Goal: Book appointment/travel/reservation

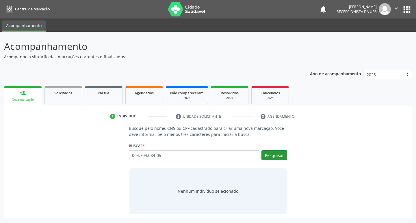
type input "004.704.084-05"
click at [278, 152] on button "Pesquisar" at bounding box center [274, 155] width 26 height 10
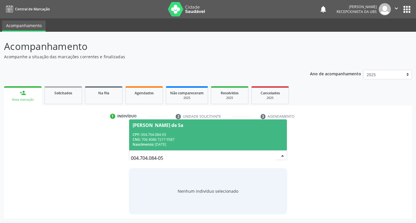
click at [220, 138] on div "CNS: 706 4086 7217 9587" at bounding box center [208, 139] width 151 height 5
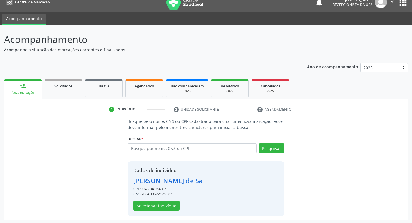
scroll to position [8, 0]
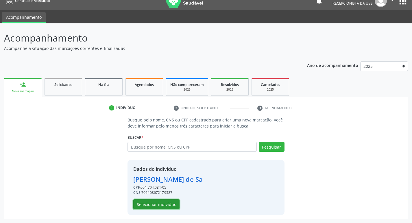
click at [168, 208] on button "Selecionar indivíduo" at bounding box center [156, 205] width 46 height 10
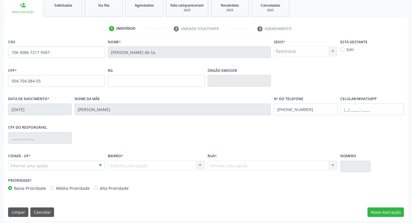
scroll to position [90, 0]
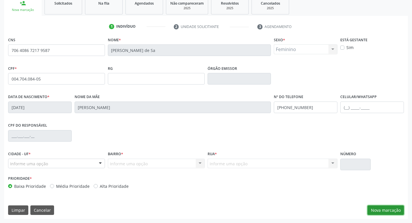
click at [389, 209] on button "Nova marcação" at bounding box center [385, 211] width 36 height 10
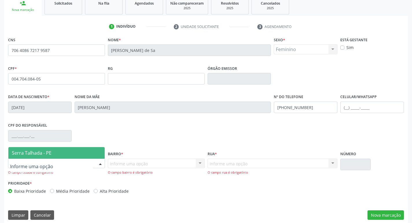
click at [67, 148] on span "Serra Talhada - PE" at bounding box center [56, 153] width 96 height 12
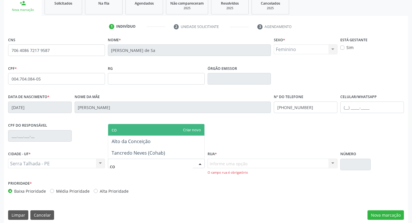
type input "coh"
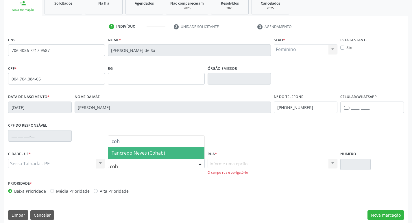
click at [141, 150] on span "Tancredo Neves (Cohab)" at bounding box center [137, 153] width 53 height 6
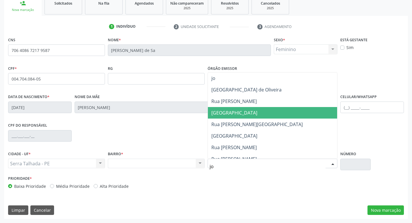
type input "j"
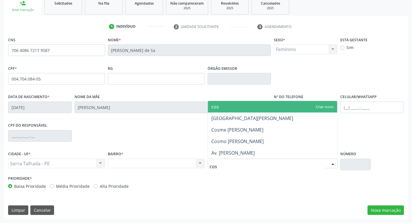
type input "cosm"
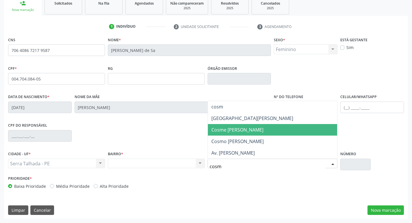
click at [273, 132] on span "Cosme [PERSON_NAME]" at bounding box center [272, 130] width 129 height 12
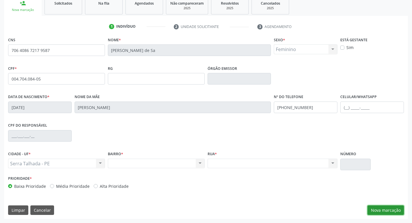
click at [371, 210] on button "Nova marcação" at bounding box center [385, 211] width 36 height 10
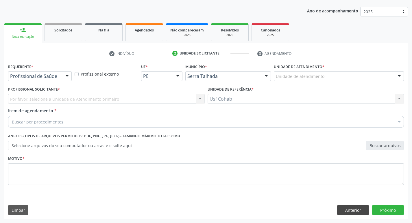
scroll to position [63, 0]
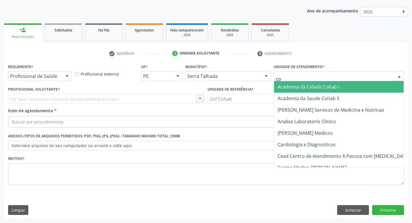
type input "coh"
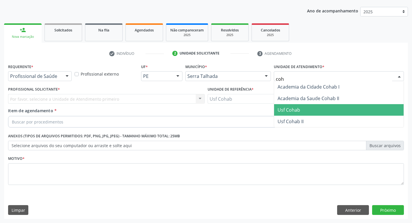
drag, startPoint x: 286, startPoint y: 107, endPoint x: 271, endPoint y: 109, distance: 14.5
click at [285, 109] on span "Usf Cohab" at bounding box center [288, 110] width 23 height 6
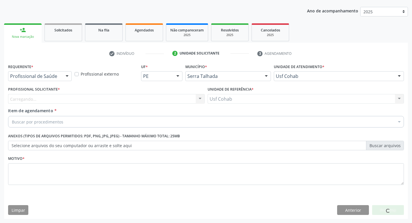
click at [187, 101] on div "Carregando... Nenhum resultado encontrado para: " " Não há nenhuma opção para s…" at bounding box center [106, 99] width 196 height 10
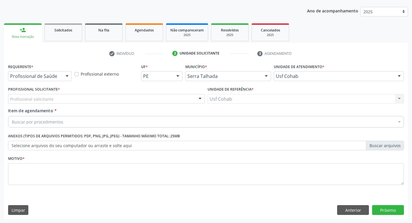
click at [186, 101] on div "Profissional solicitante" at bounding box center [106, 99] width 196 height 10
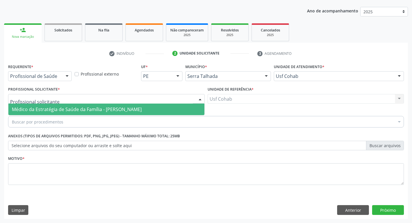
click at [153, 107] on span "Médico da Estratégia de Saúde da Família - [PERSON_NAME]" at bounding box center [106, 110] width 196 height 12
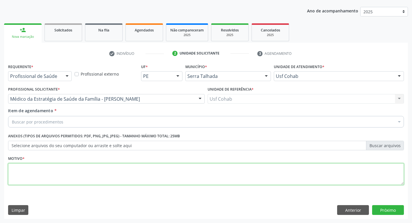
click at [124, 181] on textarea at bounding box center [205, 174] width 395 height 22
type textarea "-"
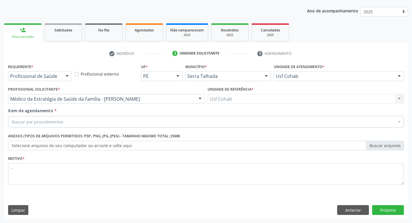
click at [138, 124] on div "Buscar por procedimentos" at bounding box center [205, 122] width 395 height 12
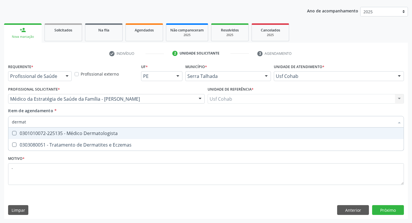
type input "dermato"
drag, startPoint x: 138, startPoint y: 131, endPoint x: 143, endPoint y: 133, distance: 4.8
click at [138, 132] on div "0301010072-225135 - Médico Dermatologista" at bounding box center [206, 133] width 388 height 5
checkbox Dermatologista "true"
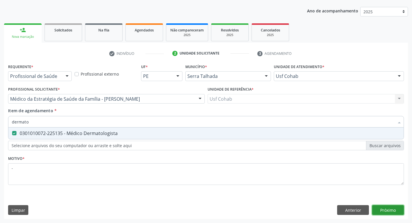
click at [382, 212] on div "Requerente * Profissional de Saúde Profissional de Saúde Paciente Nenhum result…" at bounding box center [205, 140] width 403 height 157
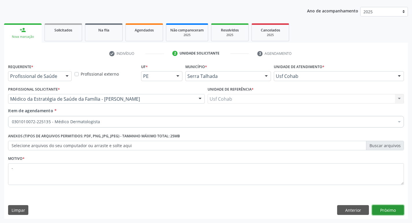
click at [384, 211] on button "Próximo" at bounding box center [388, 210] width 32 height 10
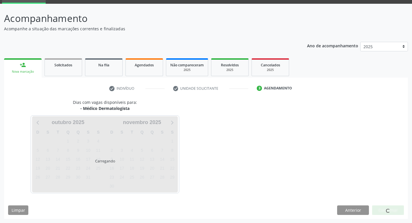
scroll to position [28, 0]
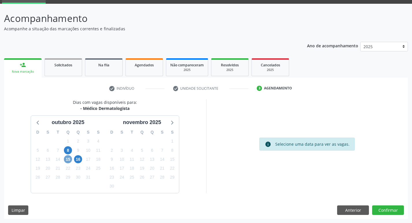
click at [65, 159] on span "15" at bounding box center [68, 159] width 8 height 8
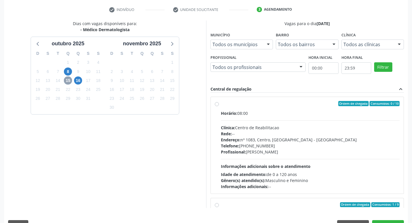
scroll to position [115, 0]
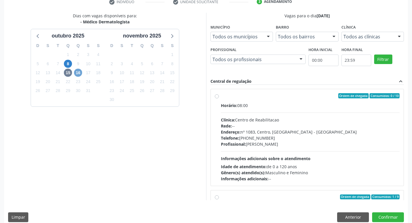
click at [81, 73] on span "16" at bounding box center [78, 73] width 8 height 8
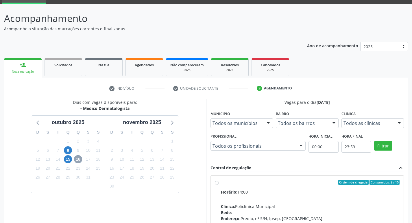
scroll to position [111, 0]
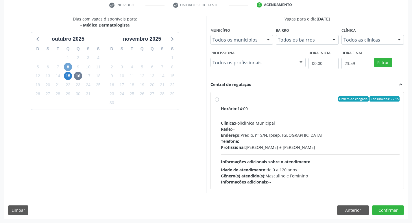
click at [68, 67] on span "8" at bounding box center [68, 67] width 8 height 8
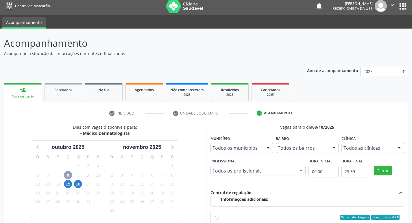
scroll to position [0, 0]
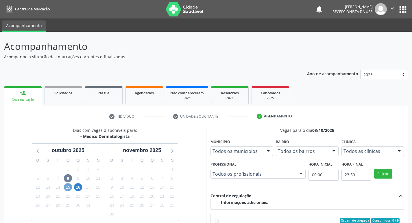
drag, startPoint x: 66, startPoint y: 187, endPoint x: 78, endPoint y: 183, distance: 12.8
click at [67, 186] on span "15" at bounding box center [68, 187] width 8 height 8
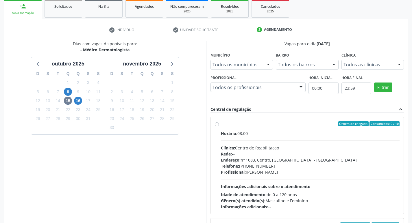
click at [297, 164] on div "Telefone: [PHONE_NUMBER]" at bounding box center [310, 166] width 179 height 6
click at [219, 126] on input "Ordem de chegada Consumidos: 0 / 10 Horário: 08:00 Clínica: Centro de Reabilita…" at bounding box center [217, 123] width 4 height 5
radio input "true"
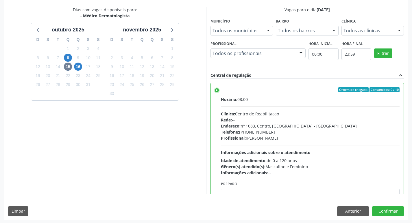
scroll to position [122, 0]
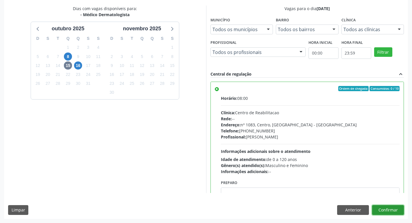
click at [384, 213] on button "Confirmar" at bounding box center [388, 210] width 32 height 10
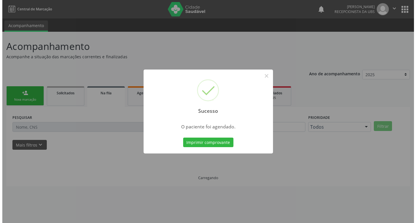
scroll to position [0, 0]
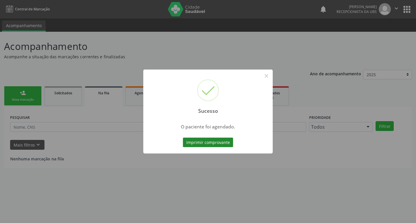
click at [205, 144] on button "Imprimir comprovante" at bounding box center [208, 143] width 50 height 10
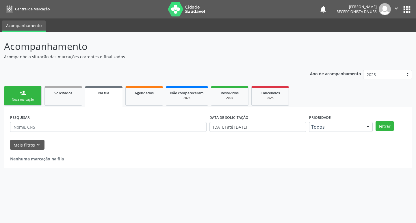
click at [290, 70] on div "Ano de acompanhamento 2025 2024 person_add Nova marcação Solicitados Na fila Ag…" at bounding box center [208, 117] width 408 height 103
